Goal: Transaction & Acquisition: Purchase product/service

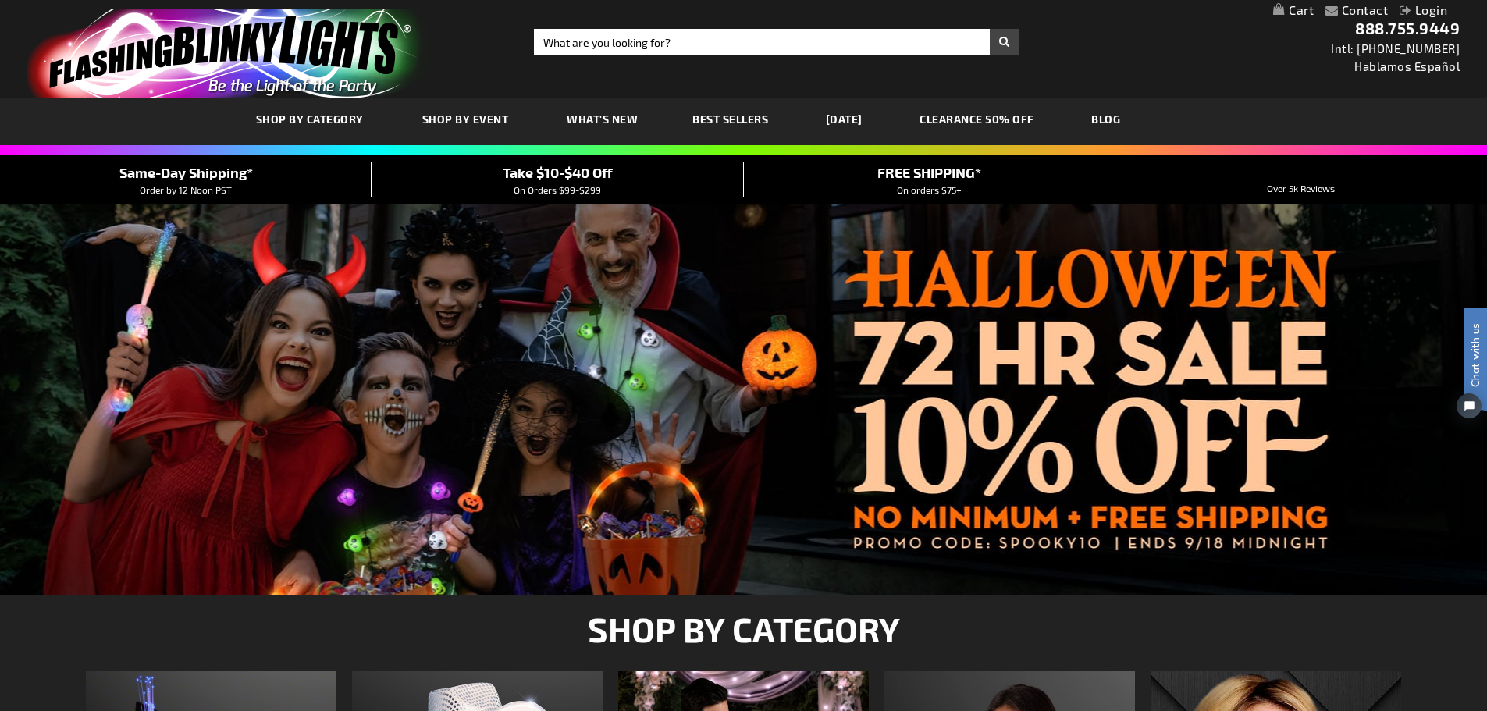
click at [587, 114] on span "What's New" at bounding box center [602, 118] width 71 height 13
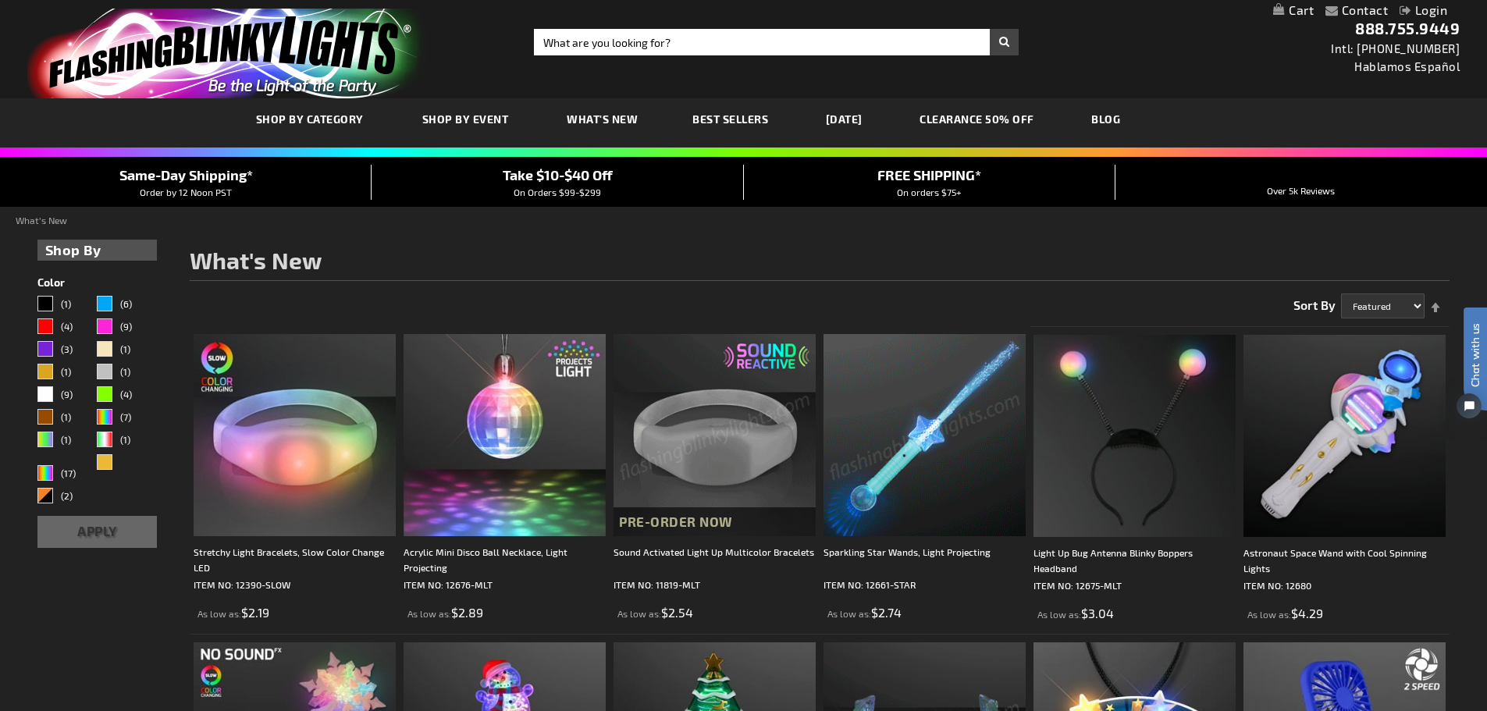
click at [1003, 117] on link "CLEARANCE 50% OFF" at bounding box center [977, 119] width 138 height 52
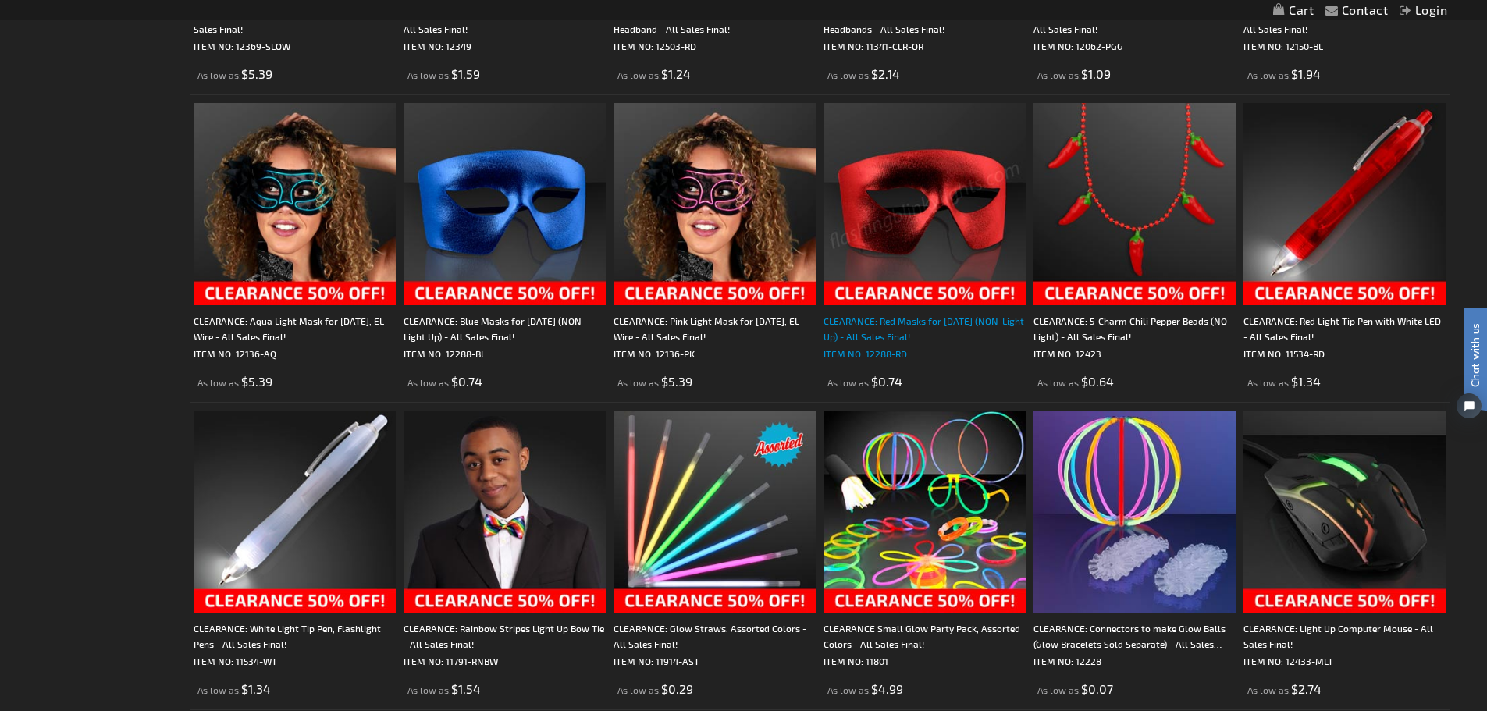
scroll to position [1639, 0]
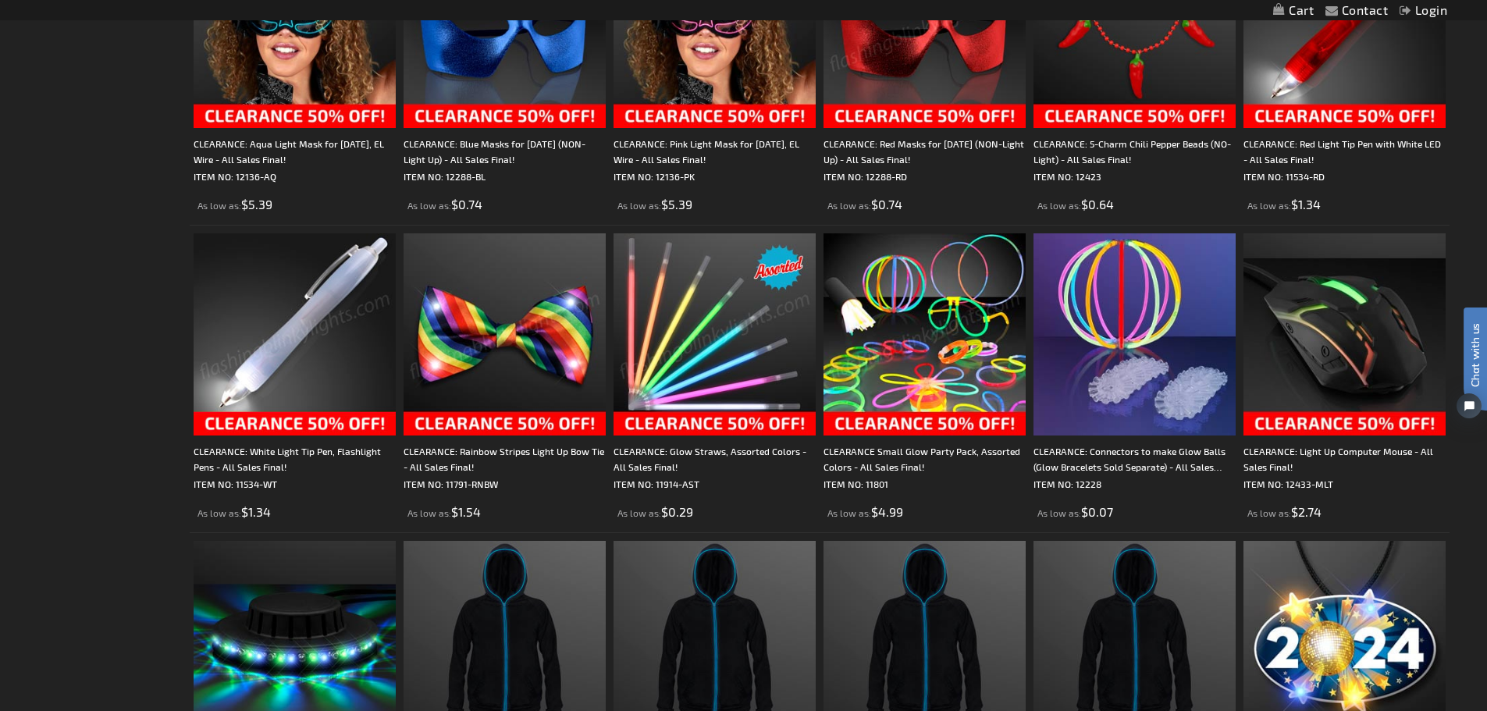
click at [285, 378] on img at bounding box center [295, 334] width 202 height 202
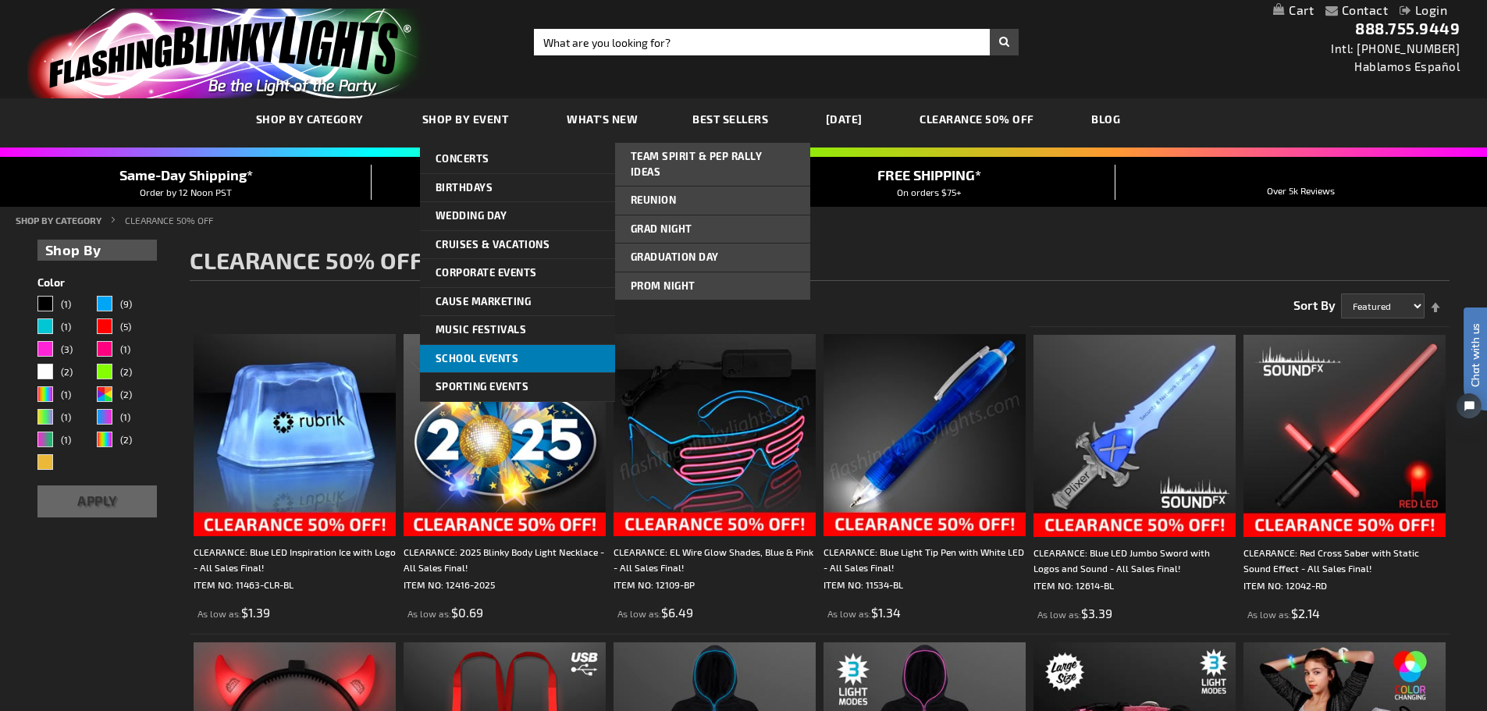
click at [474, 353] on span "School Events" at bounding box center [476, 358] width 83 height 12
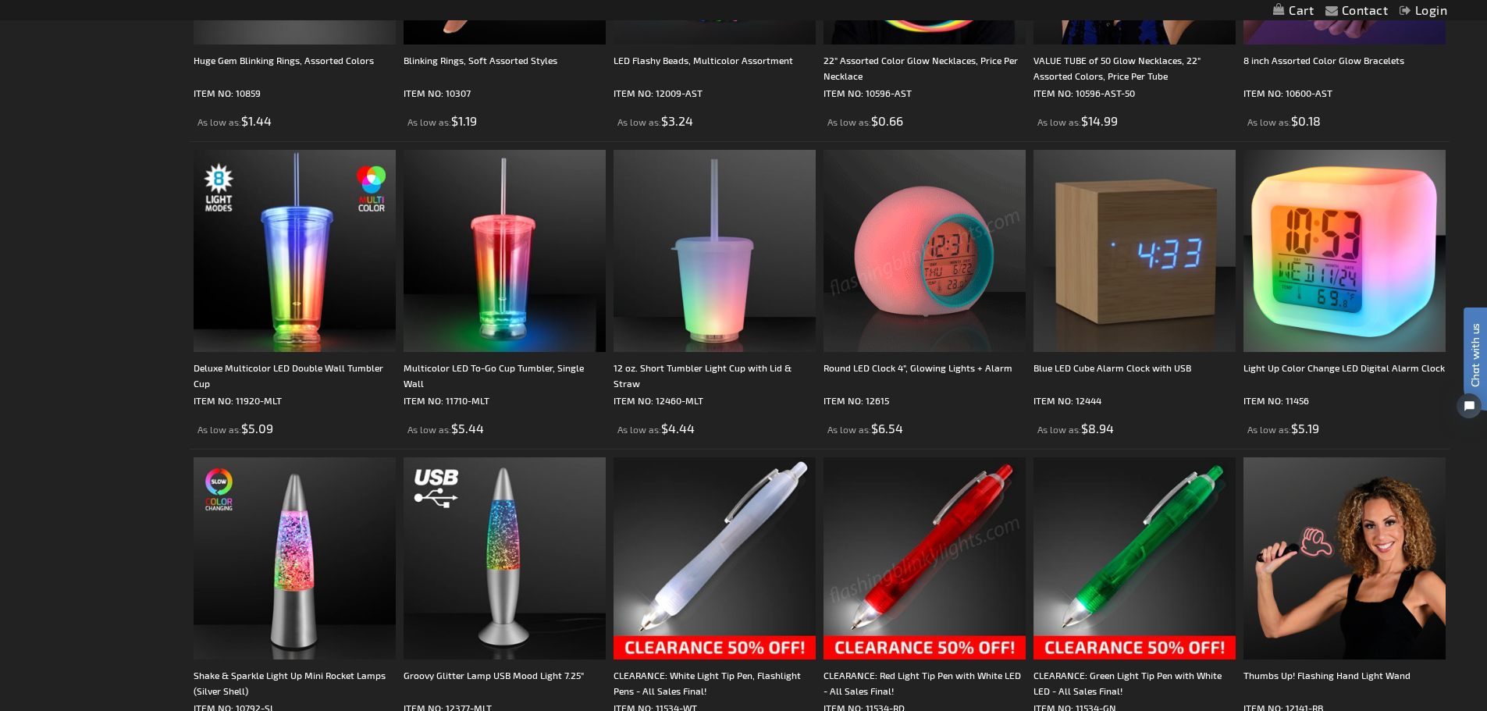
scroll to position [2807, 0]
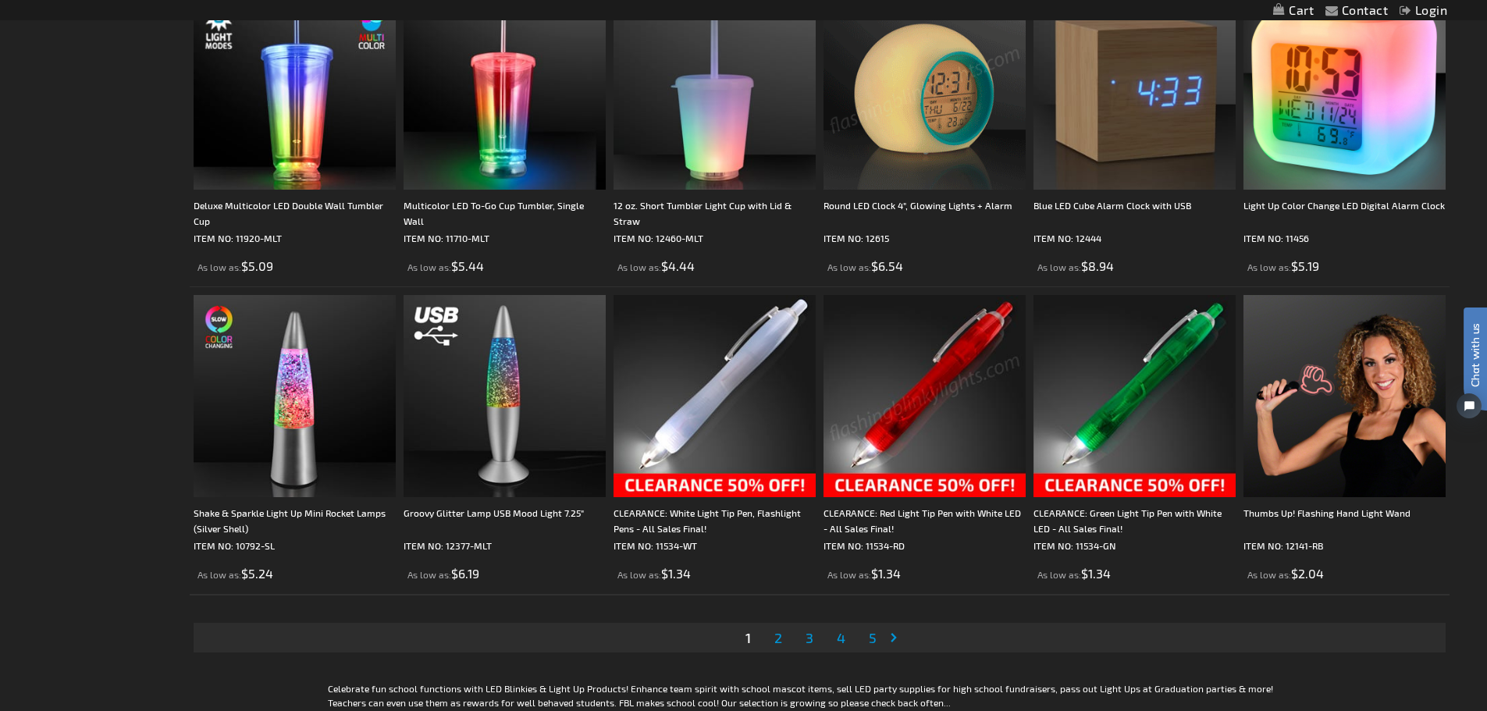
click at [896, 637] on link "Page Next" at bounding box center [897, 637] width 16 height 23
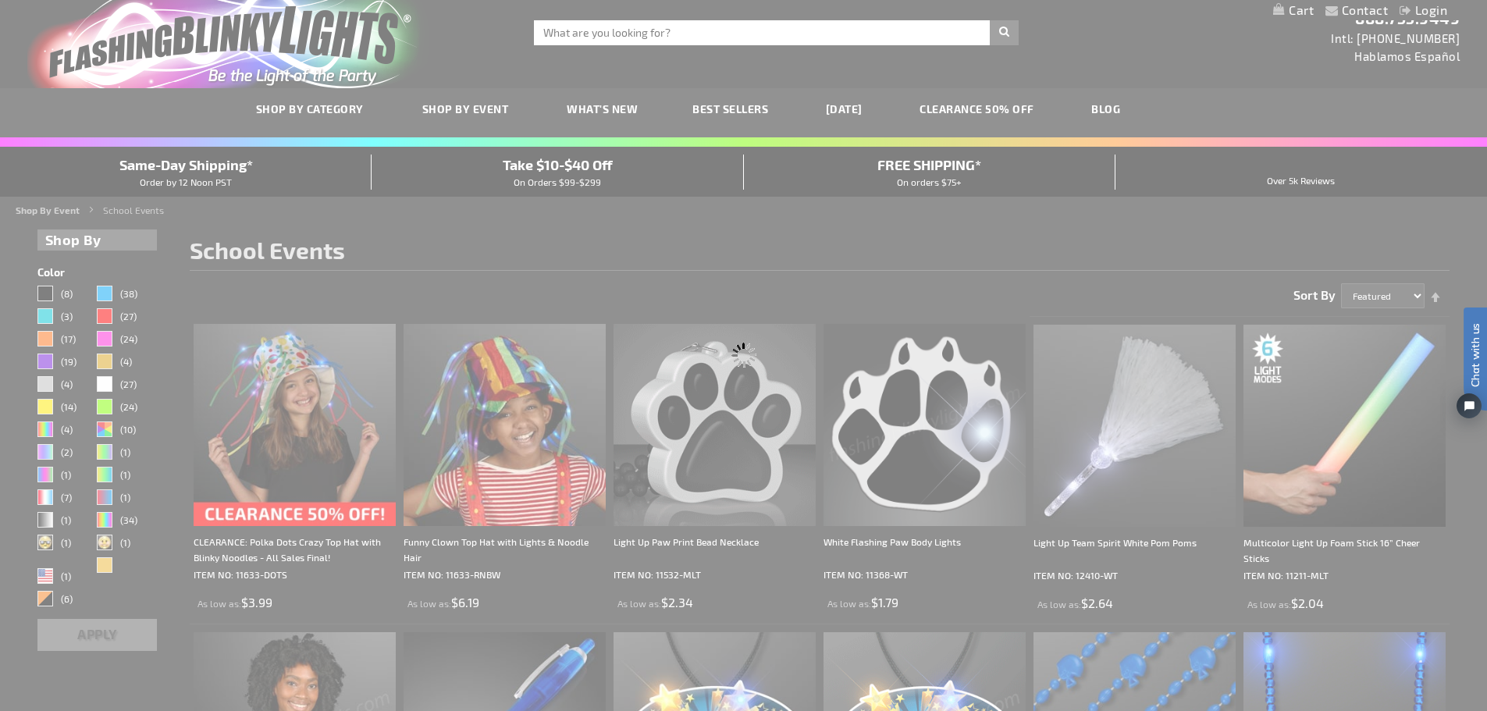
scroll to position [0, 0]
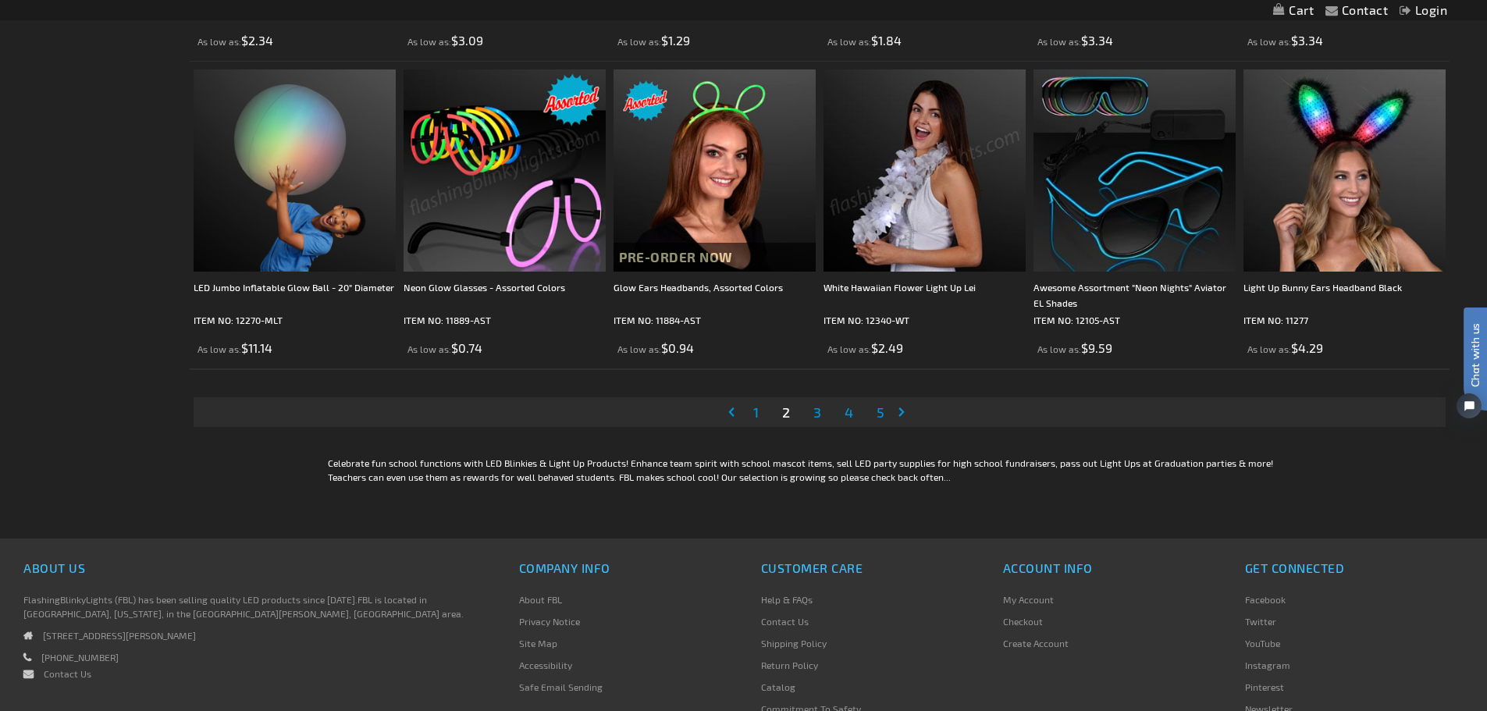
scroll to position [3043, 0]
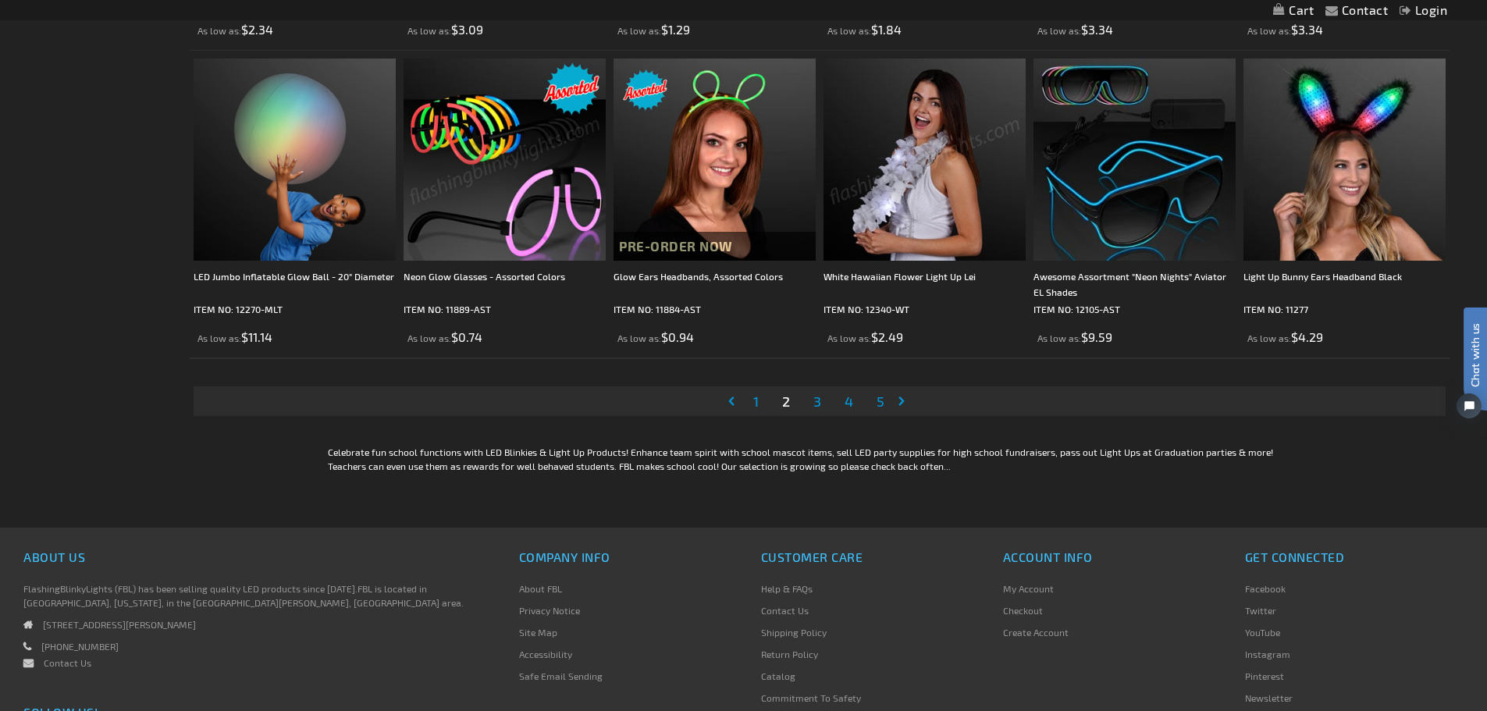
click at [901, 400] on link "Page Next" at bounding box center [905, 400] width 16 height 23
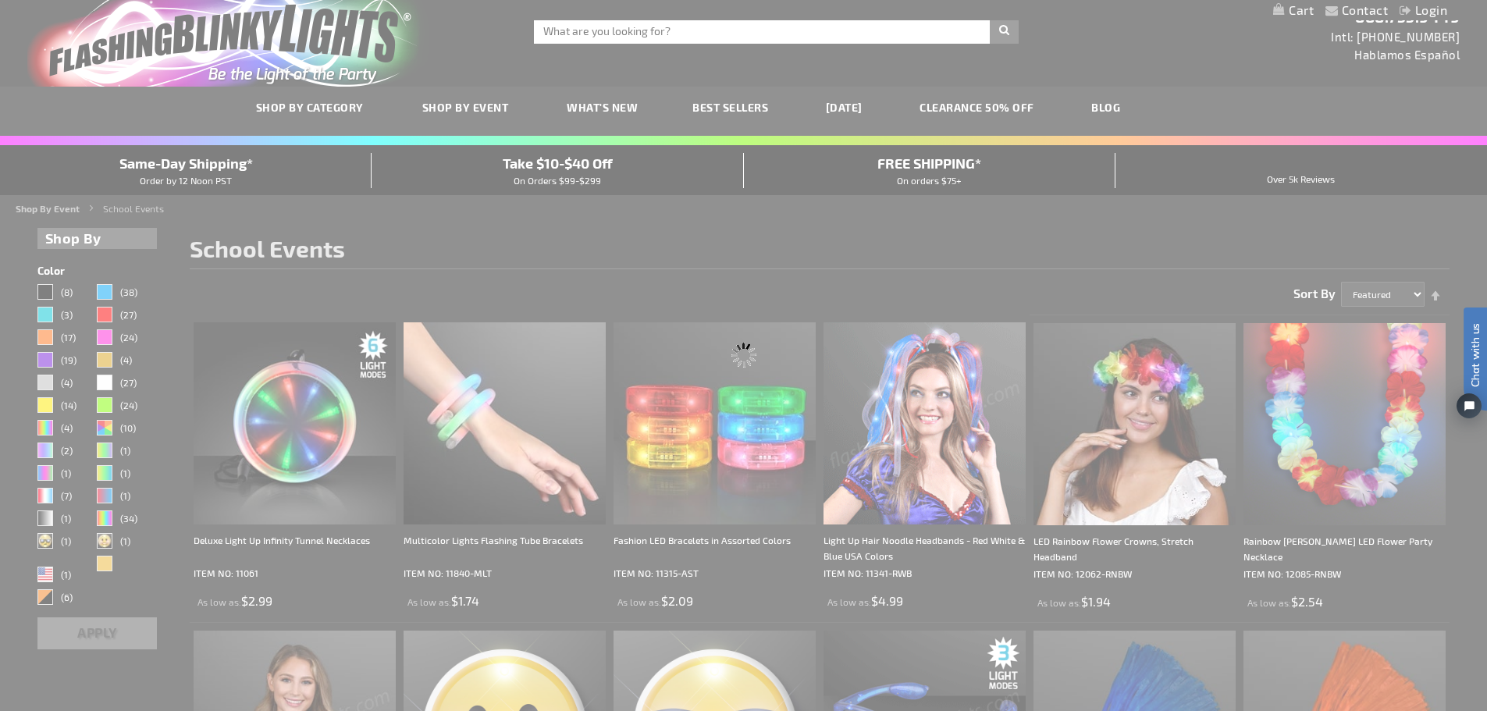
scroll to position [0, 0]
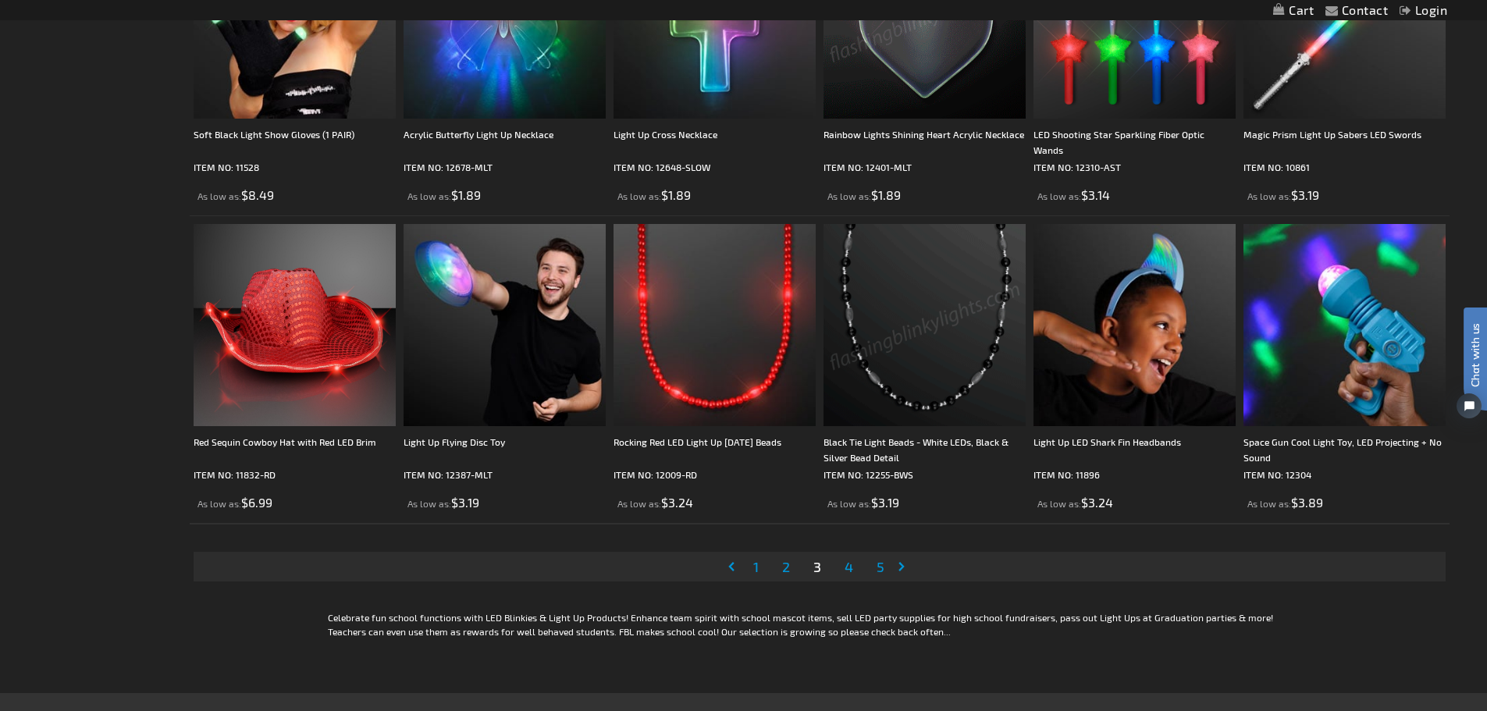
scroll to position [2965, 0]
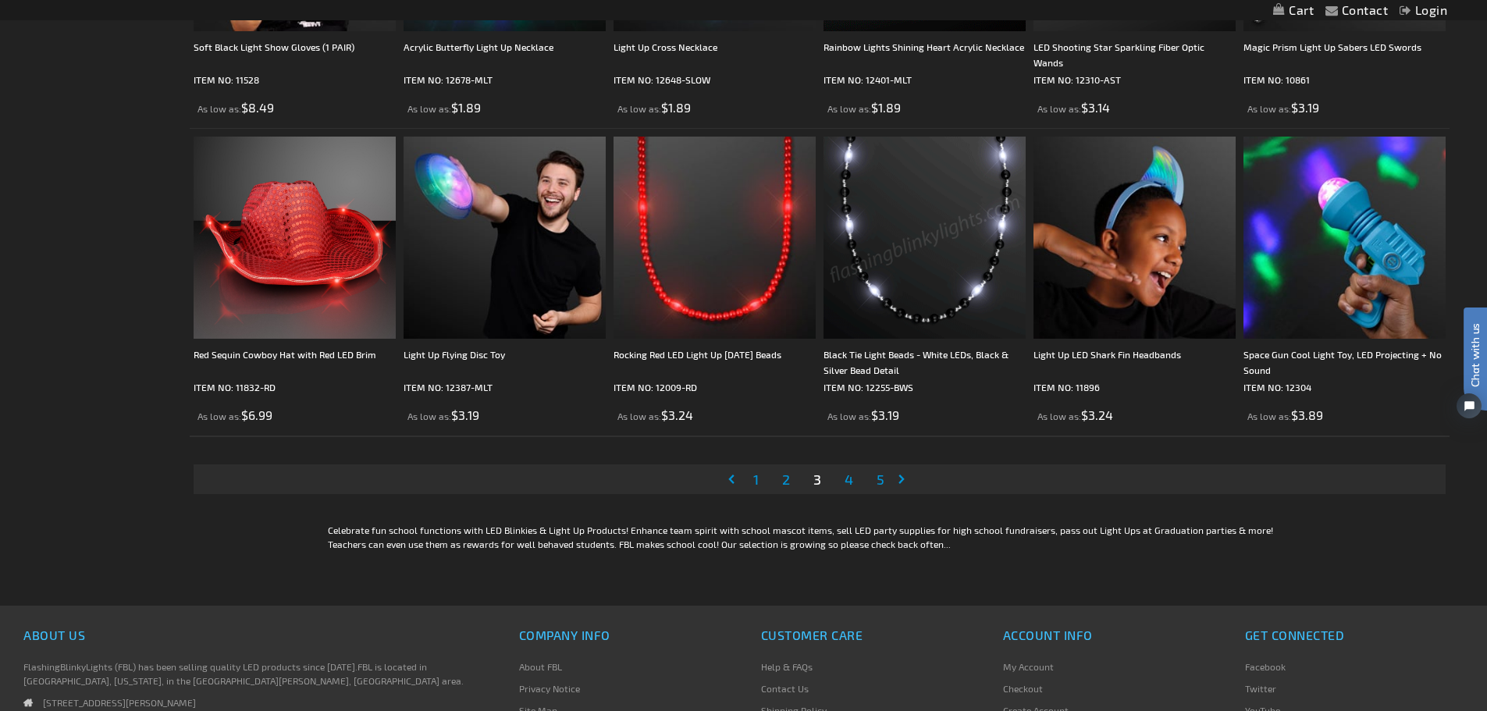
click at [898, 478] on link "Page Next" at bounding box center [905, 478] width 16 height 23
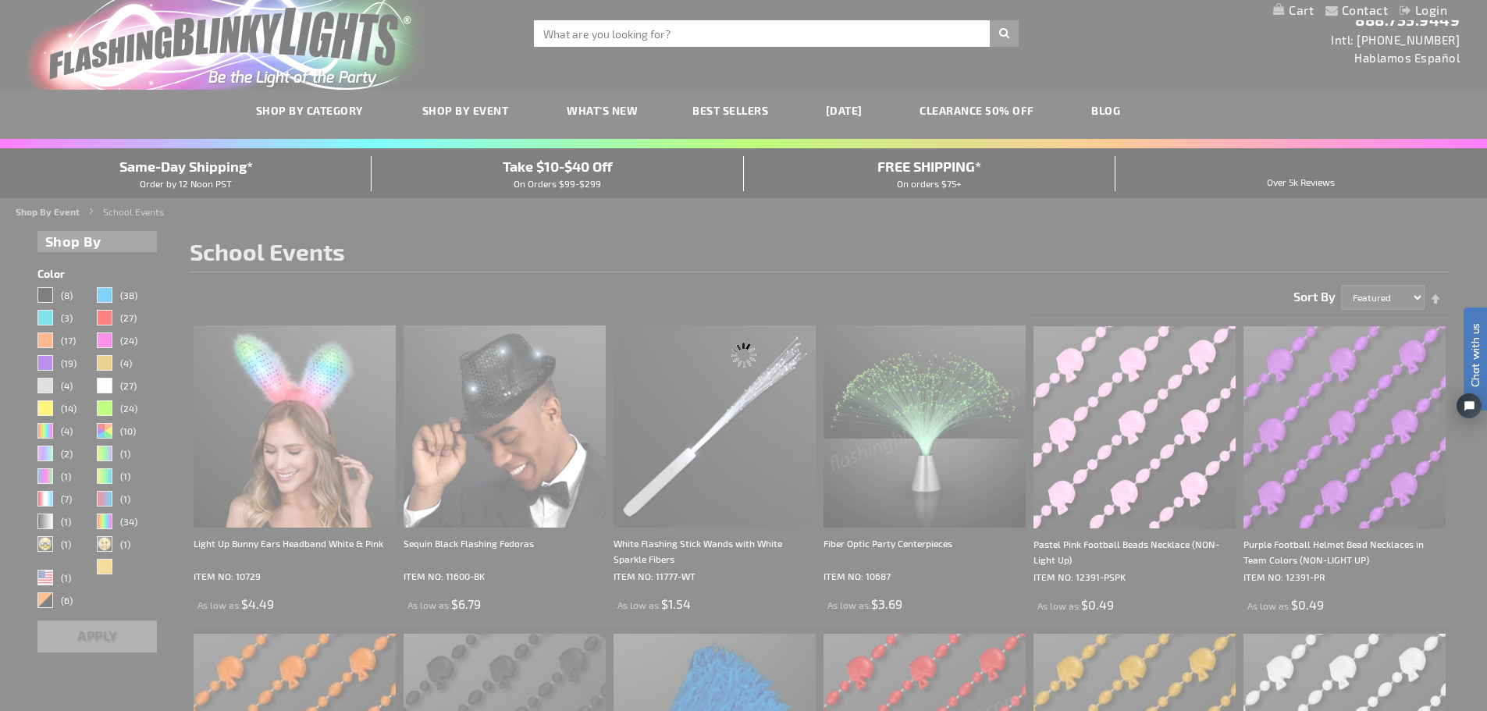
scroll to position [0, 0]
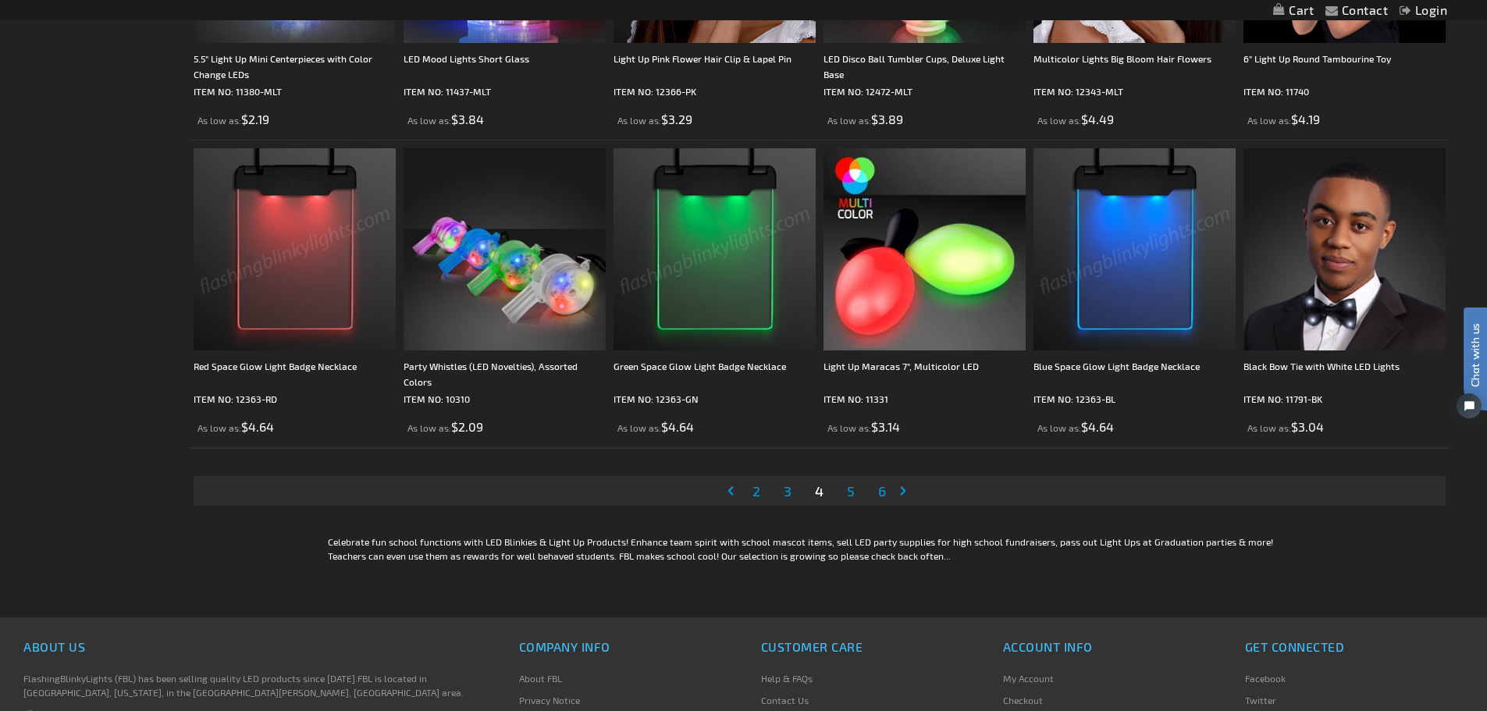
scroll to position [2965, 0]
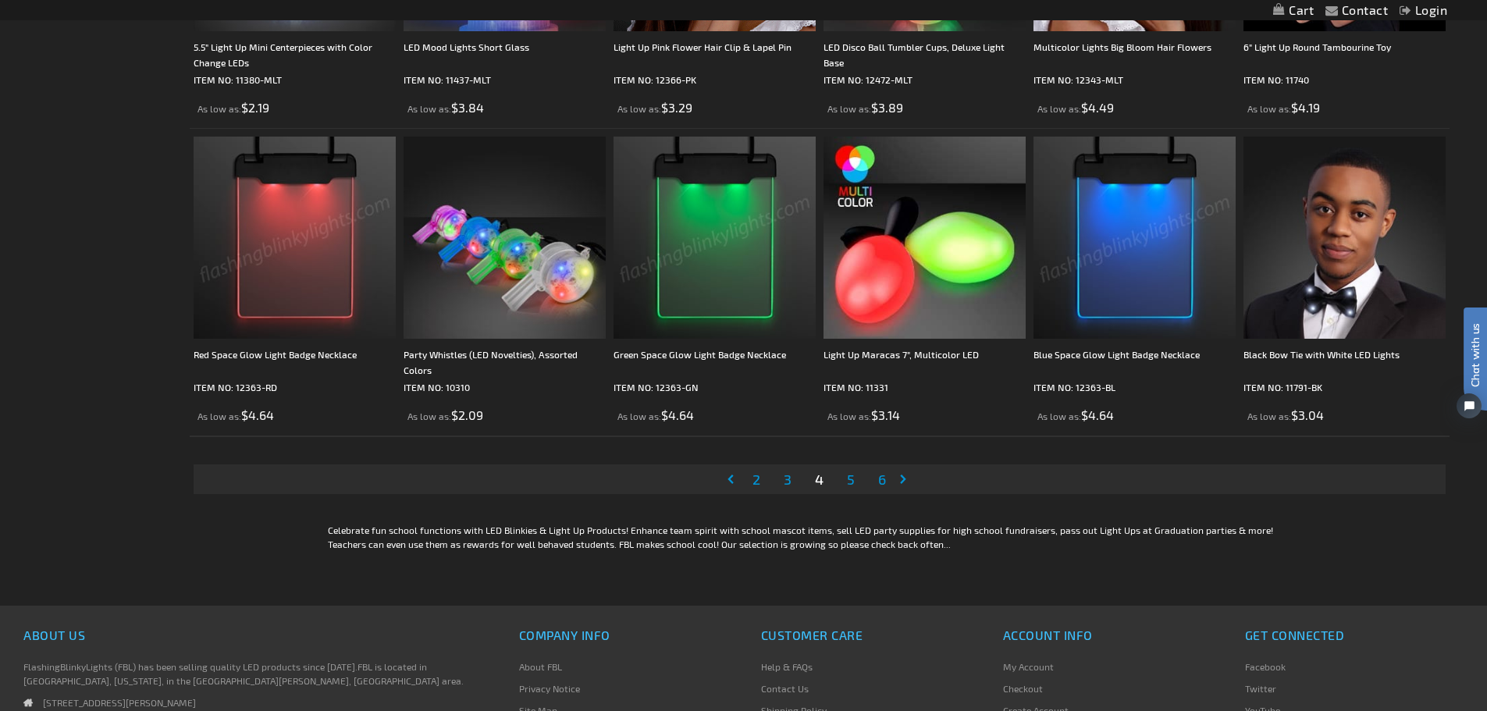
click at [900, 481] on link "Page Next" at bounding box center [906, 478] width 16 height 23
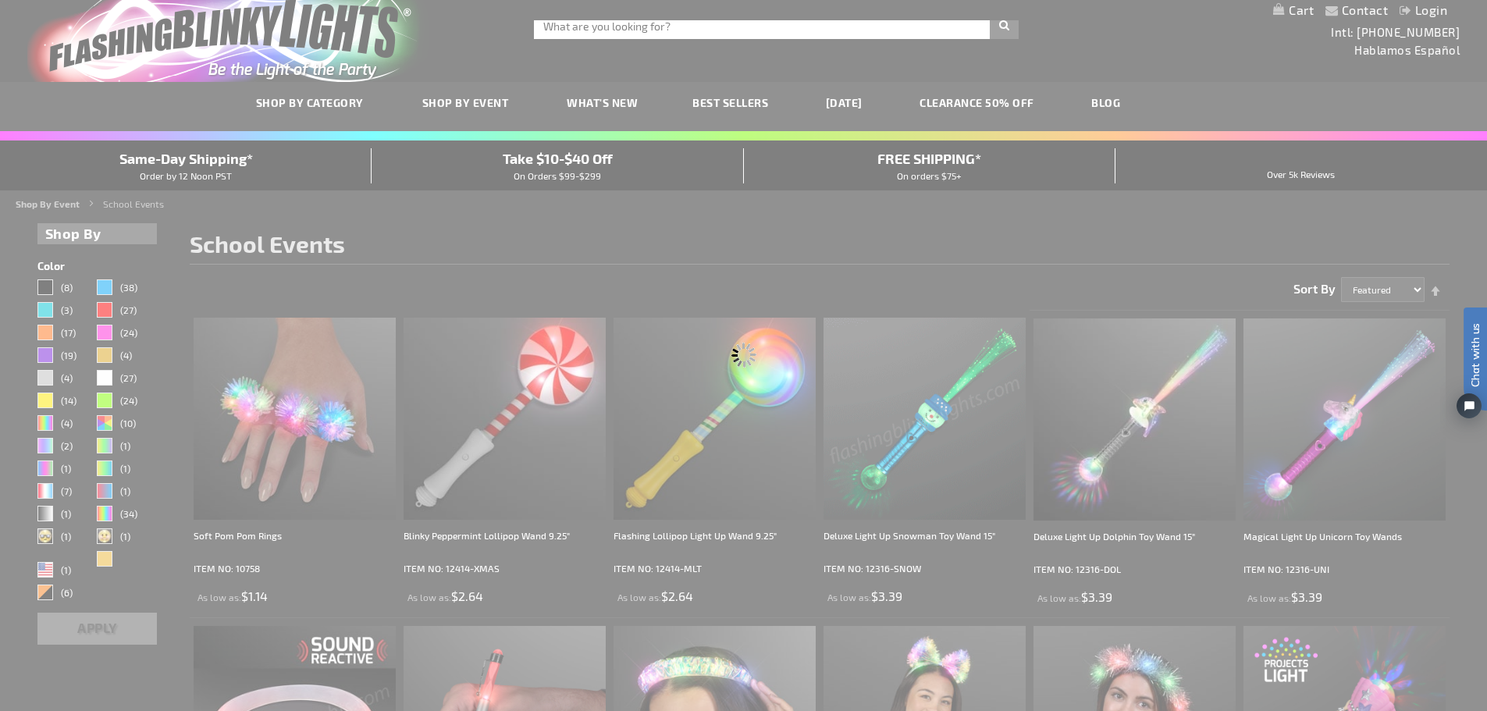
scroll to position [0, 0]
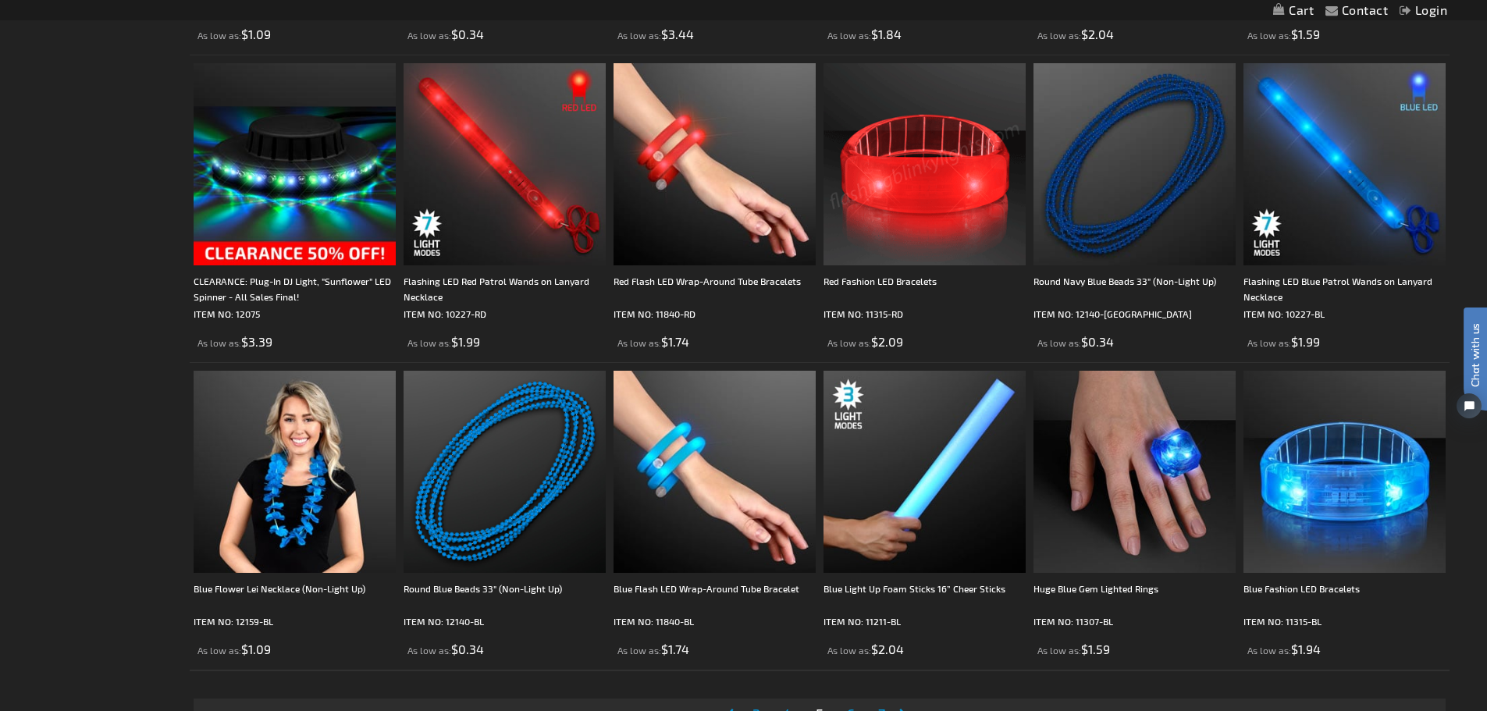
scroll to position [3121, 0]
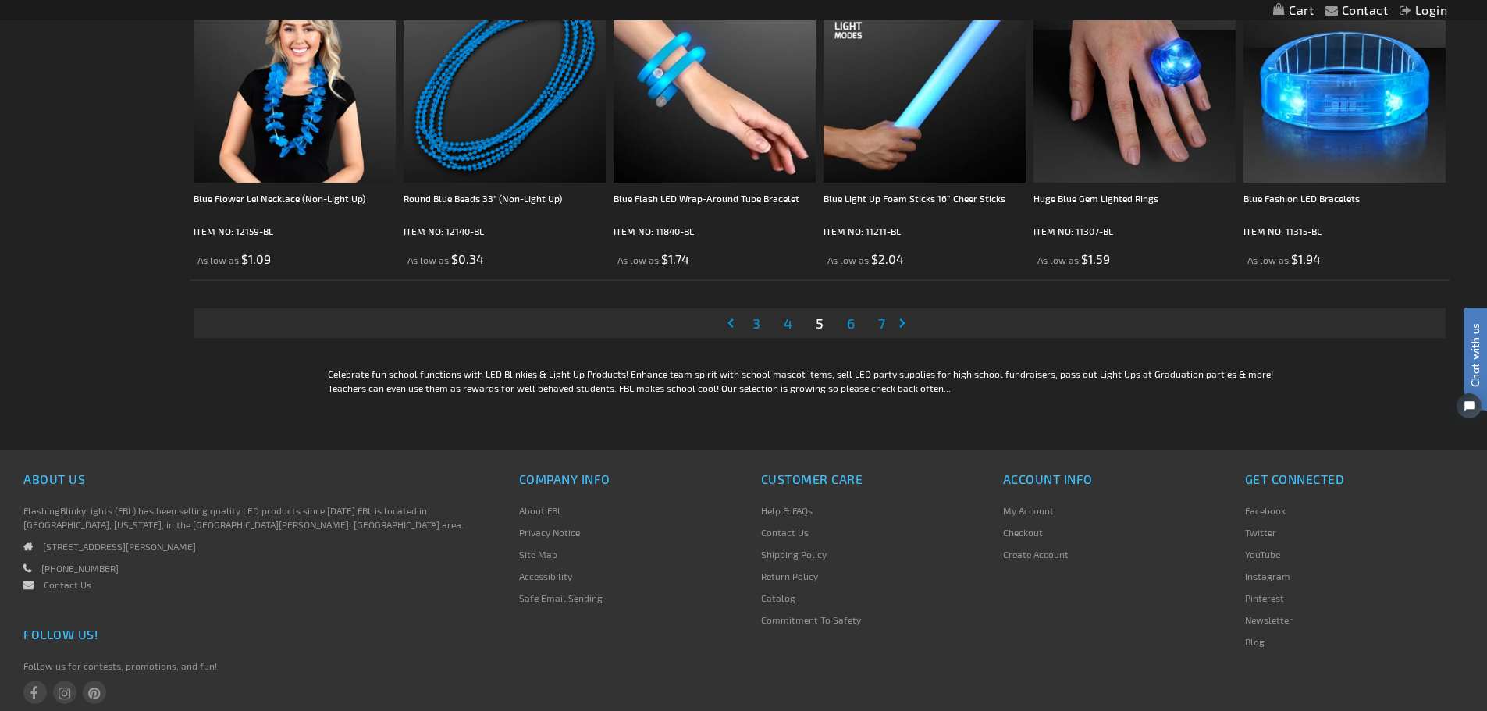
click at [899, 329] on link "Page Next" at bounding box center [905, 322] width 16 height 23
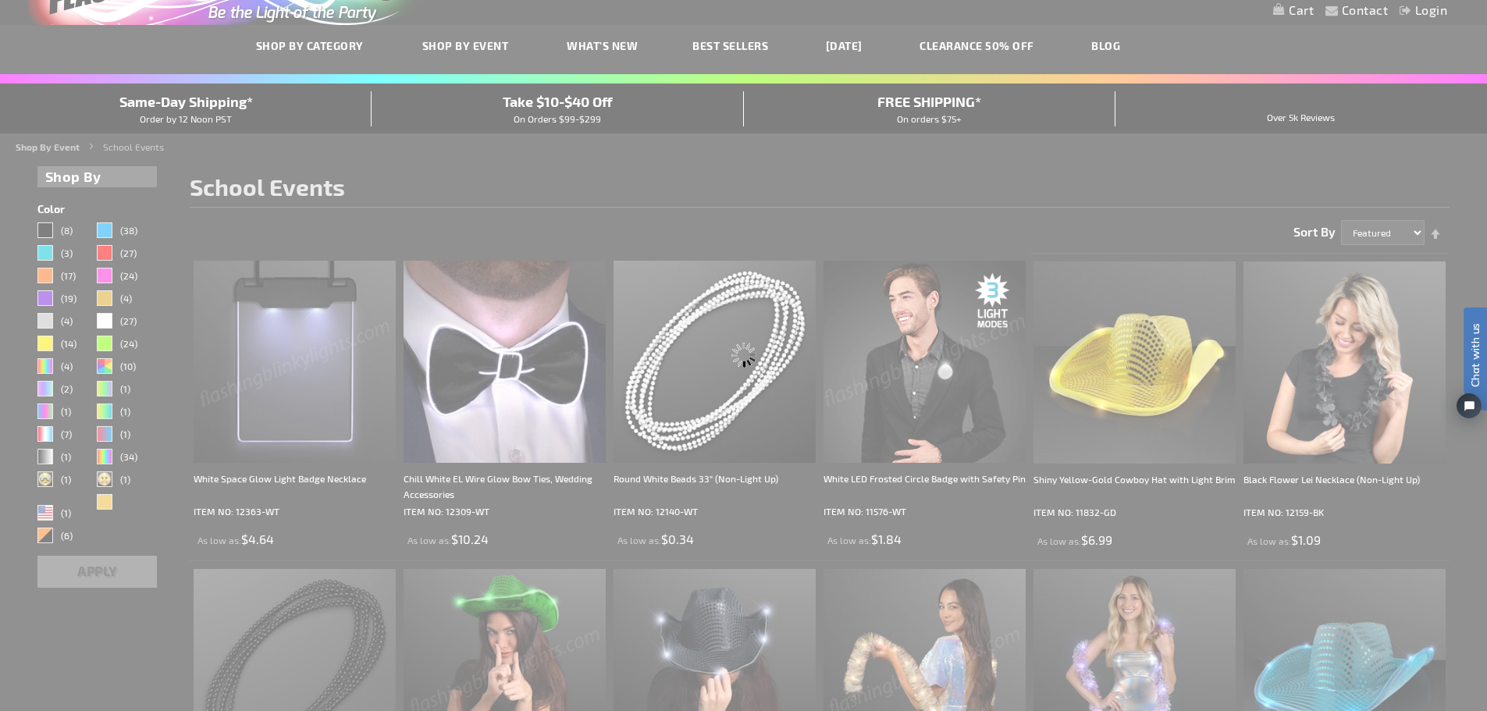
scroll to position [15, 0]
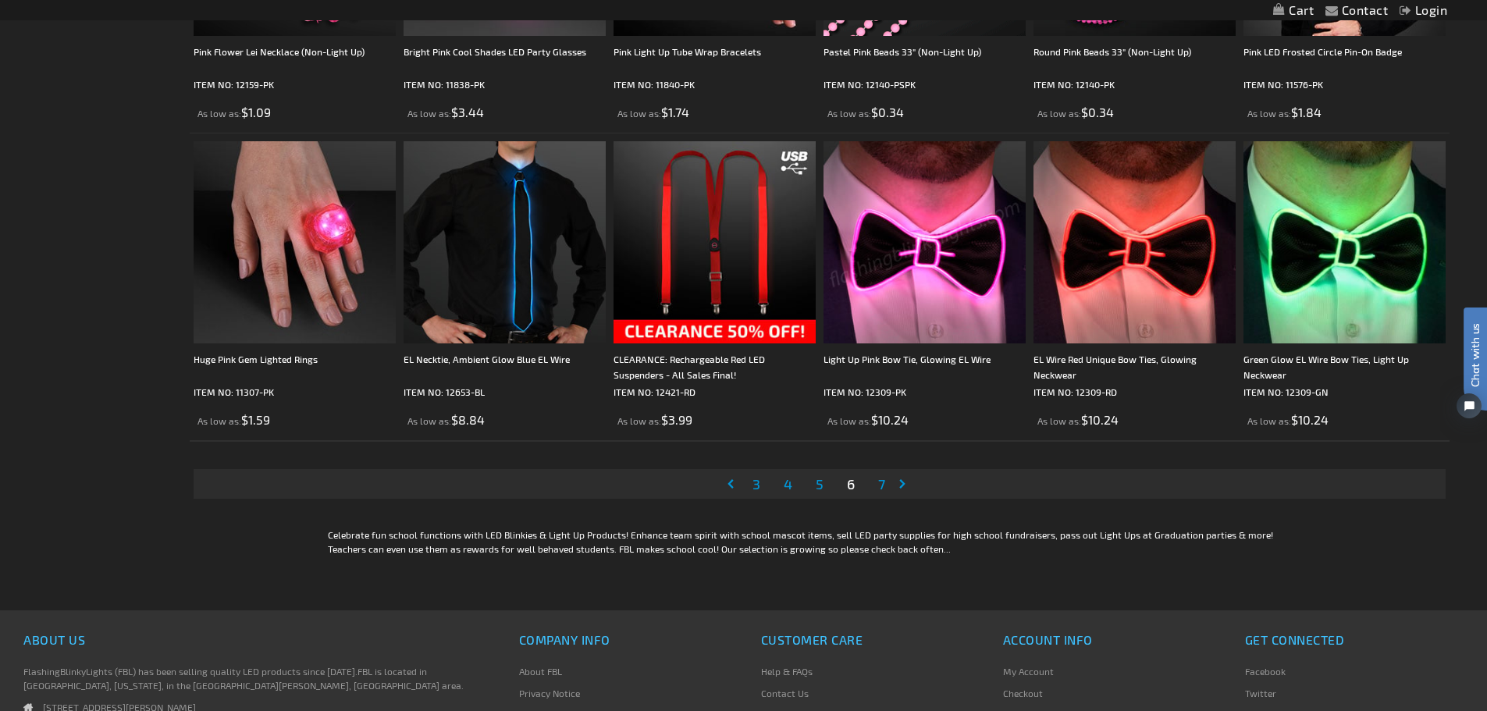
scroll to position [2965, 0]
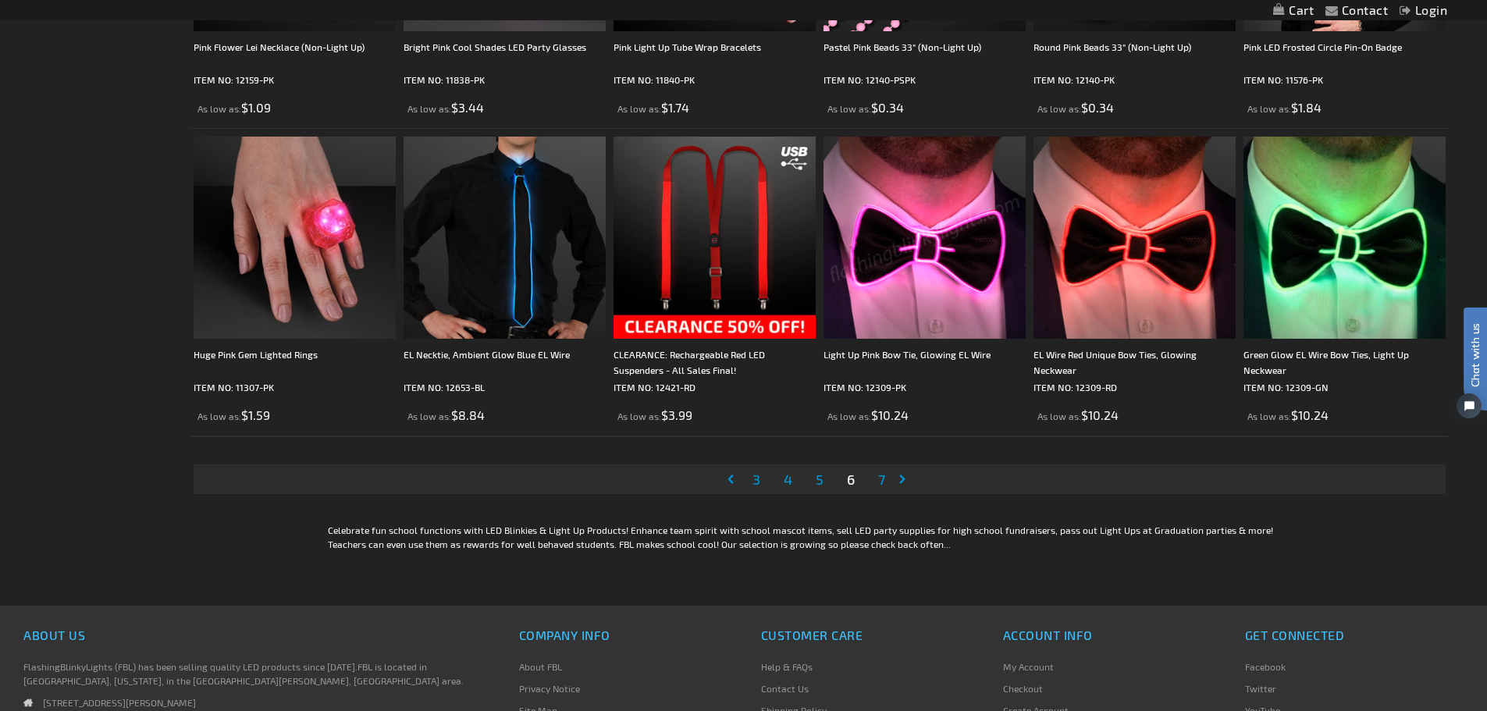
click at [879, 471] on span "7" at bounding box center [881, 479] width 7 height 17
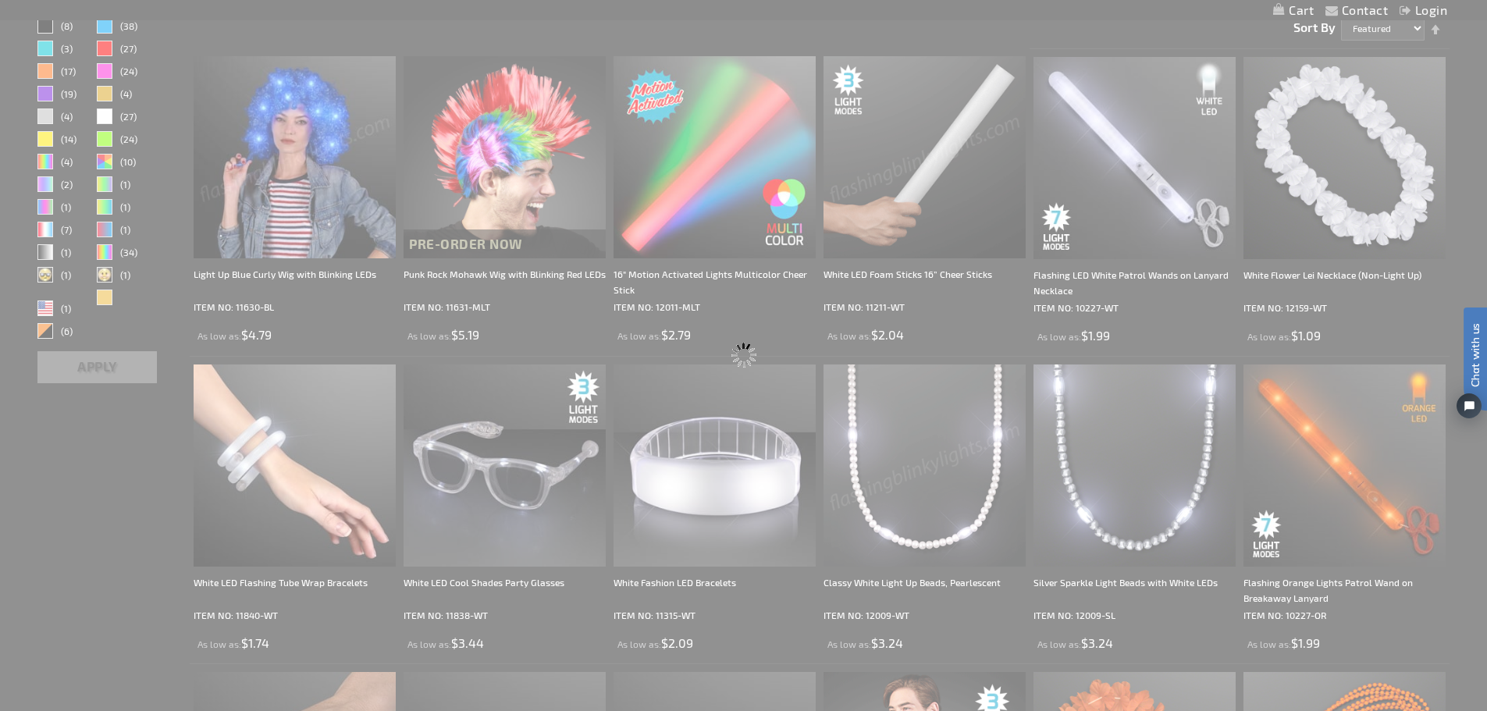
scroll to position [48, 0]
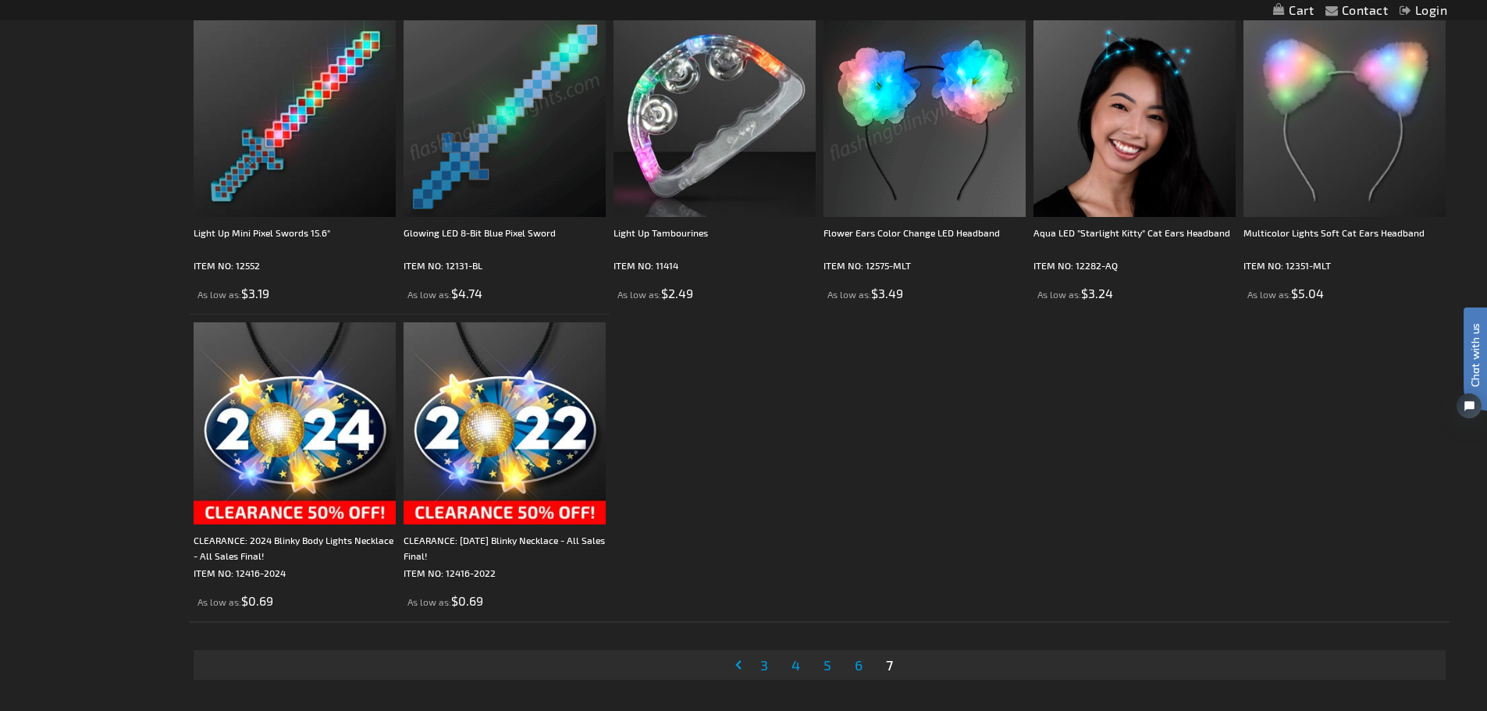
scroll to position [1717, 0]
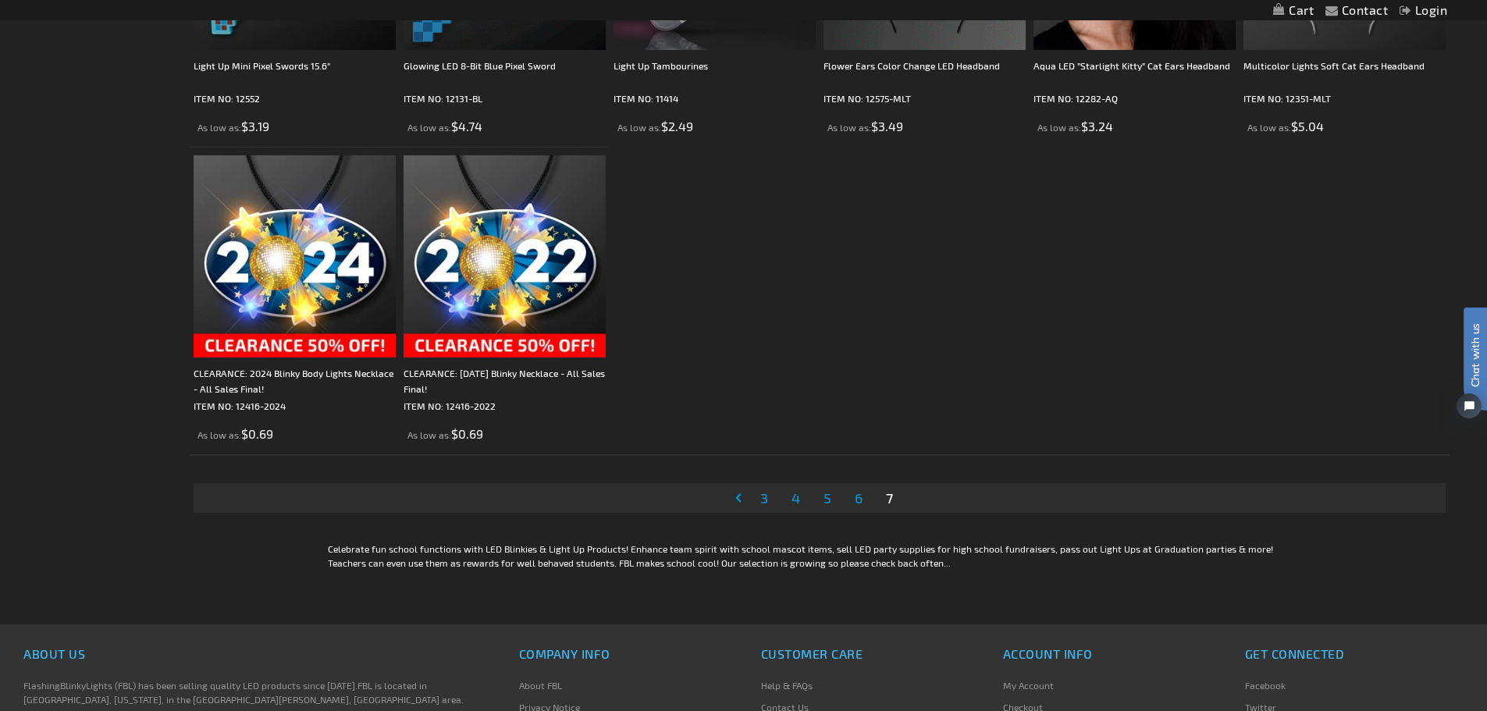
click at [797, 500] on span "4" at bounding box center [795, 497] width 9 height 17
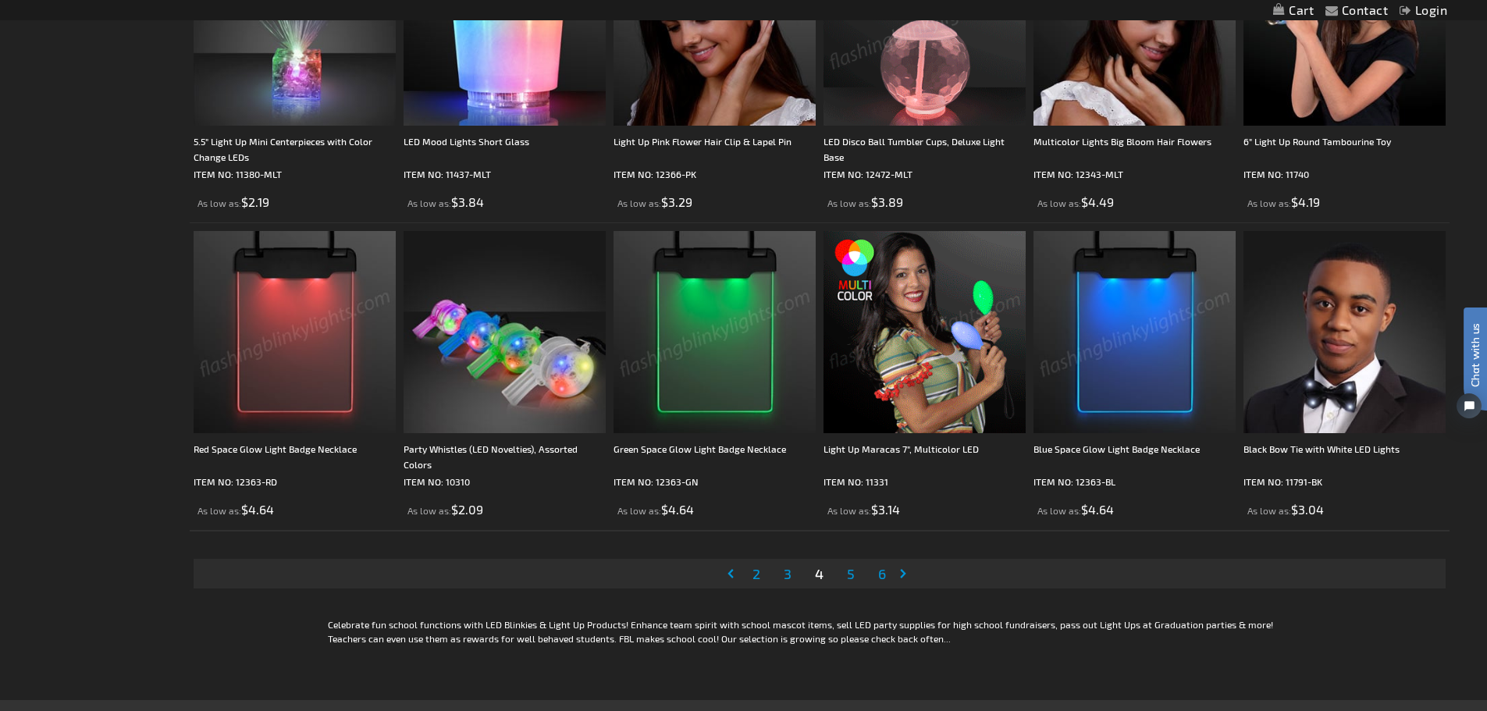
scroll to position [2965, 0]
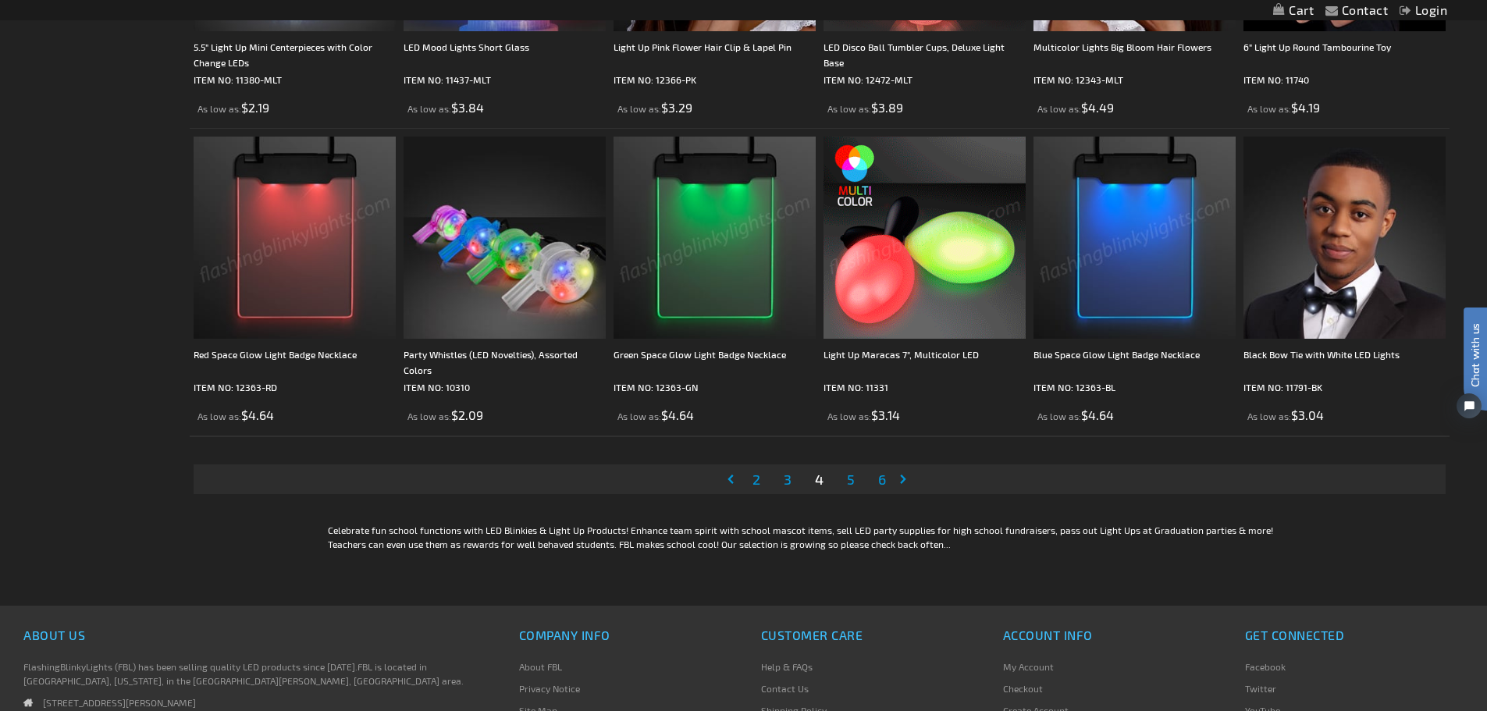
click at [789, 478] on span "3" at bounding box center [787, 479] width 8 height 17
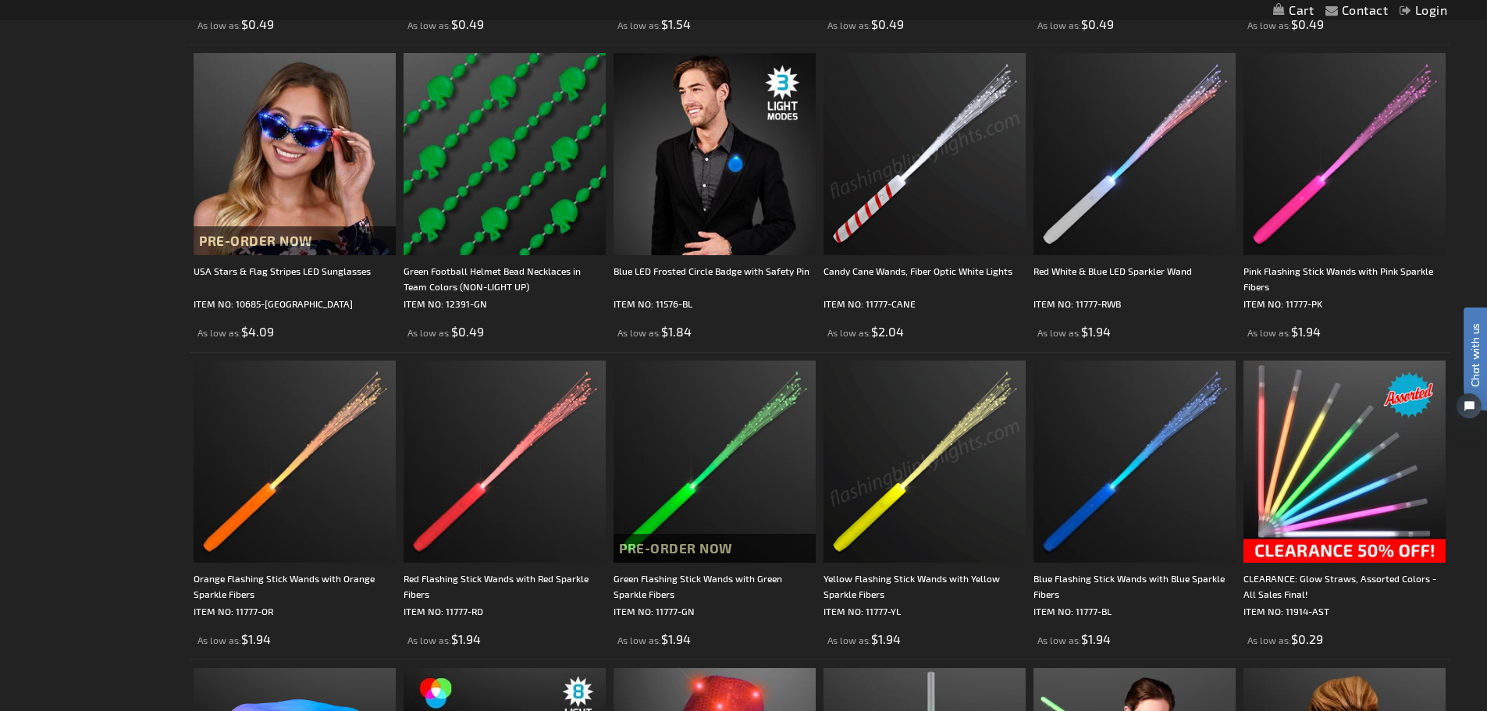
scroll to position [1014, 0]
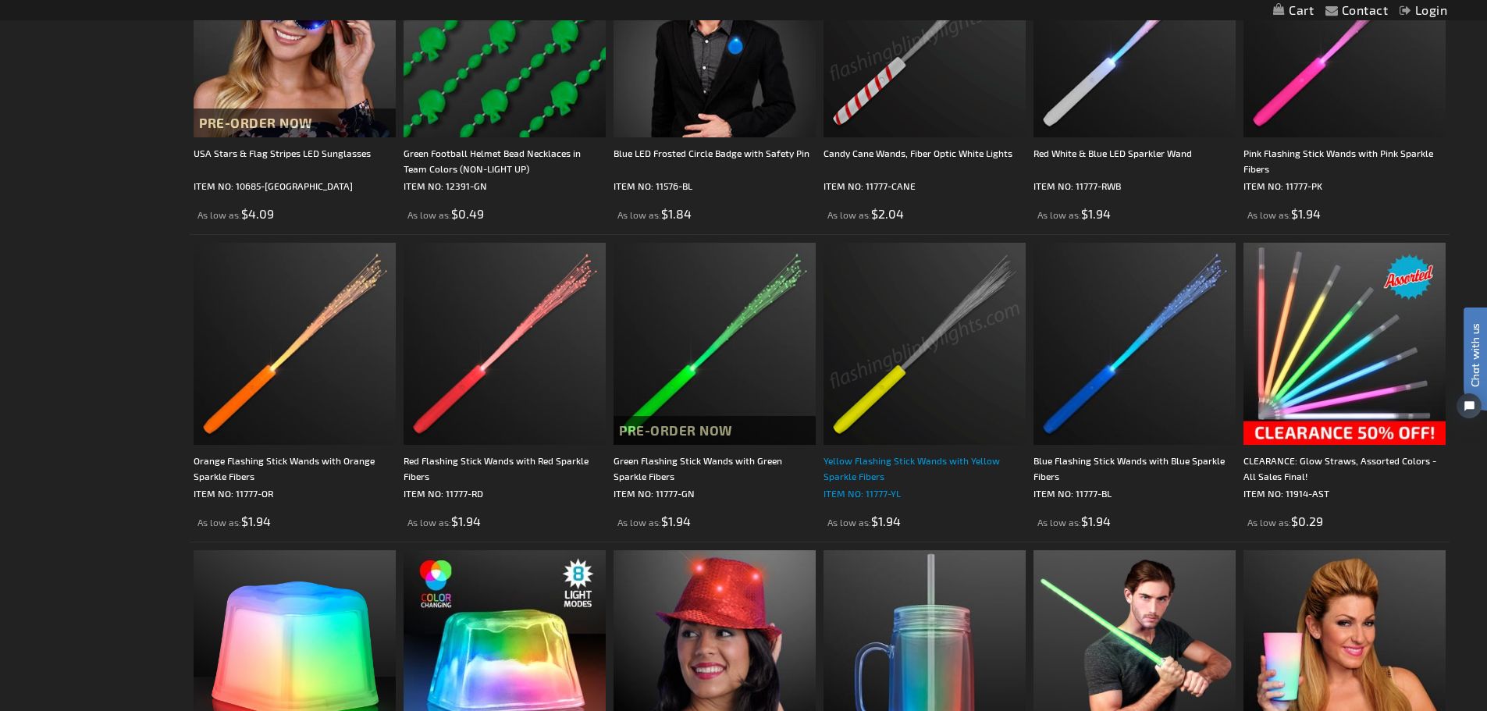
click at [862, 465] on div "Yellow Flashing Stick Wands with Yellow Sparkle Fibers" at bounding box center [924, 468] width 202 height 31
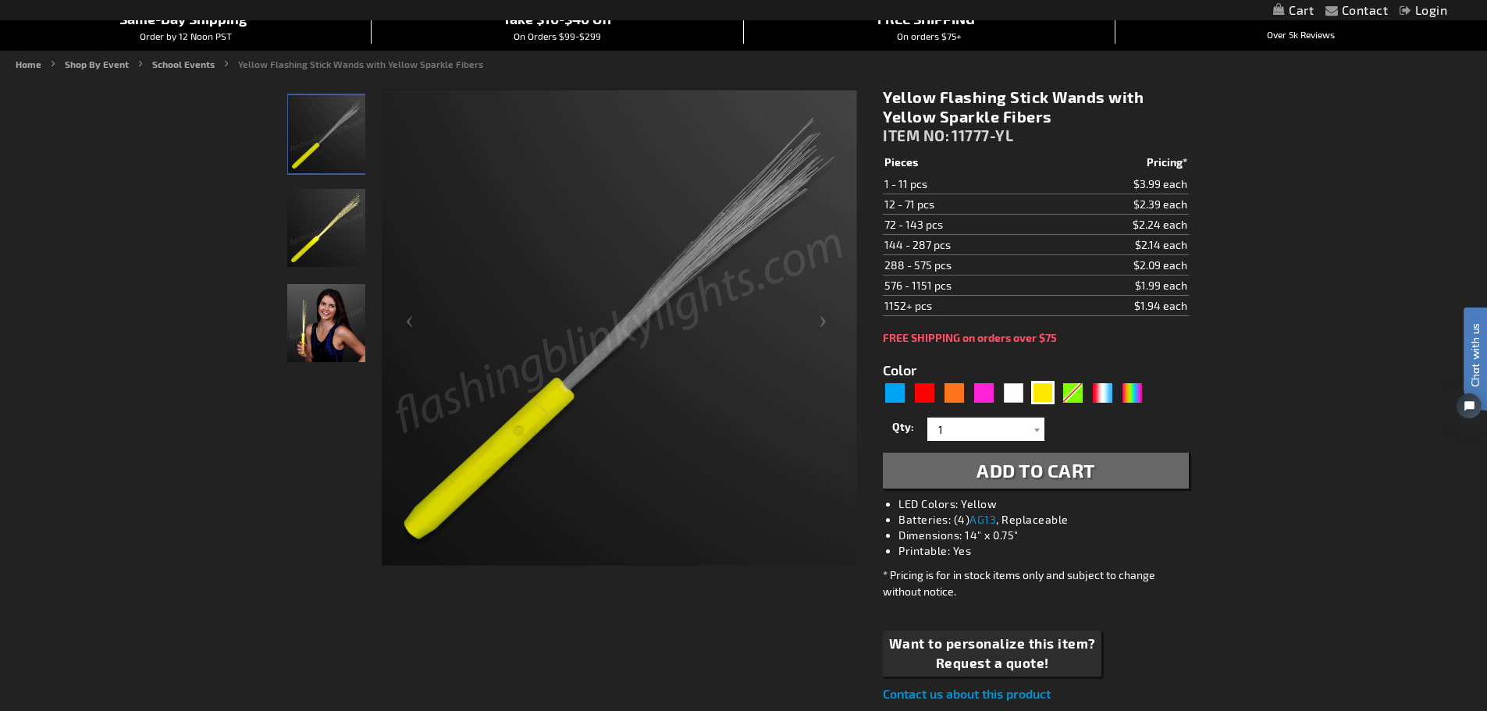
scroll to position [234, 0]
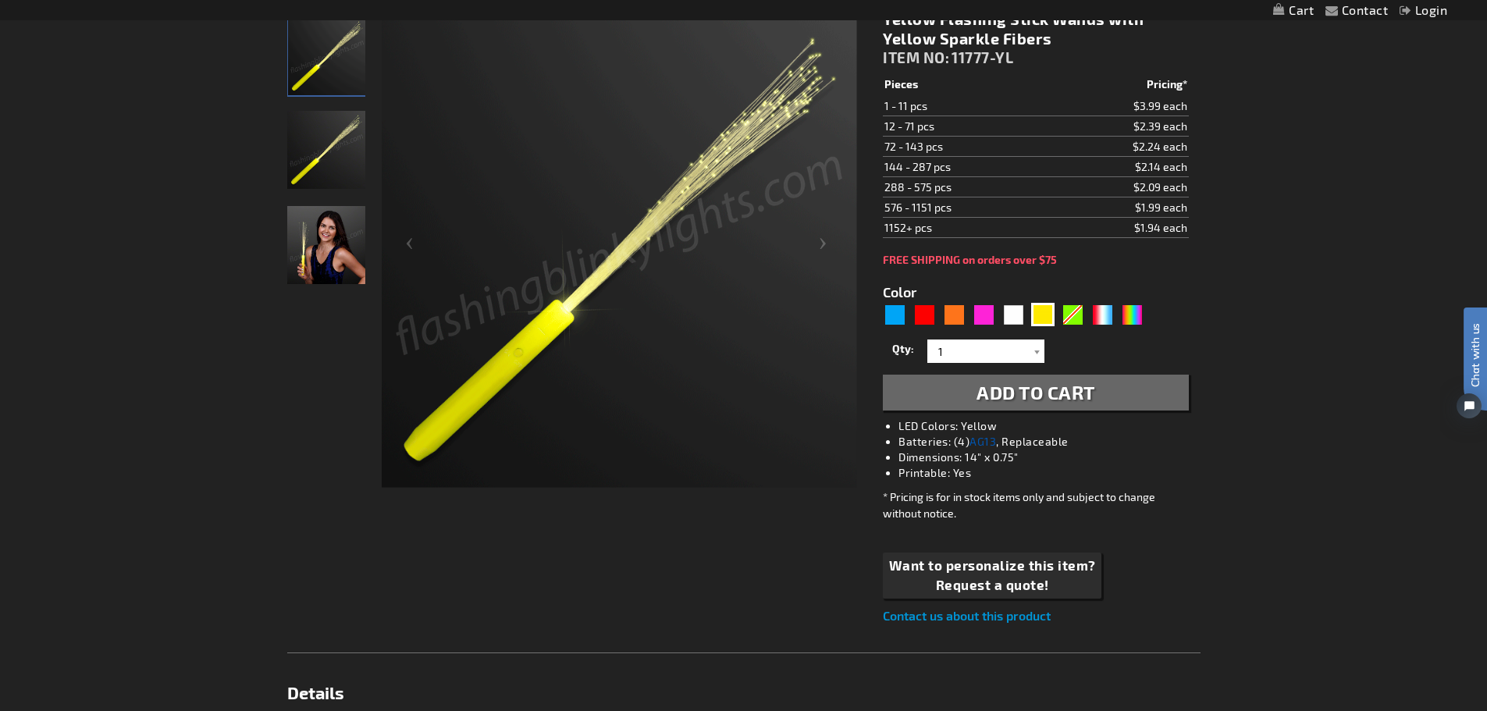
click at [984, 445] on link "AG13" at bounding box center [982, 441] width 27 height 13
